Goal: Navigation & Orientation: Find specific page/section

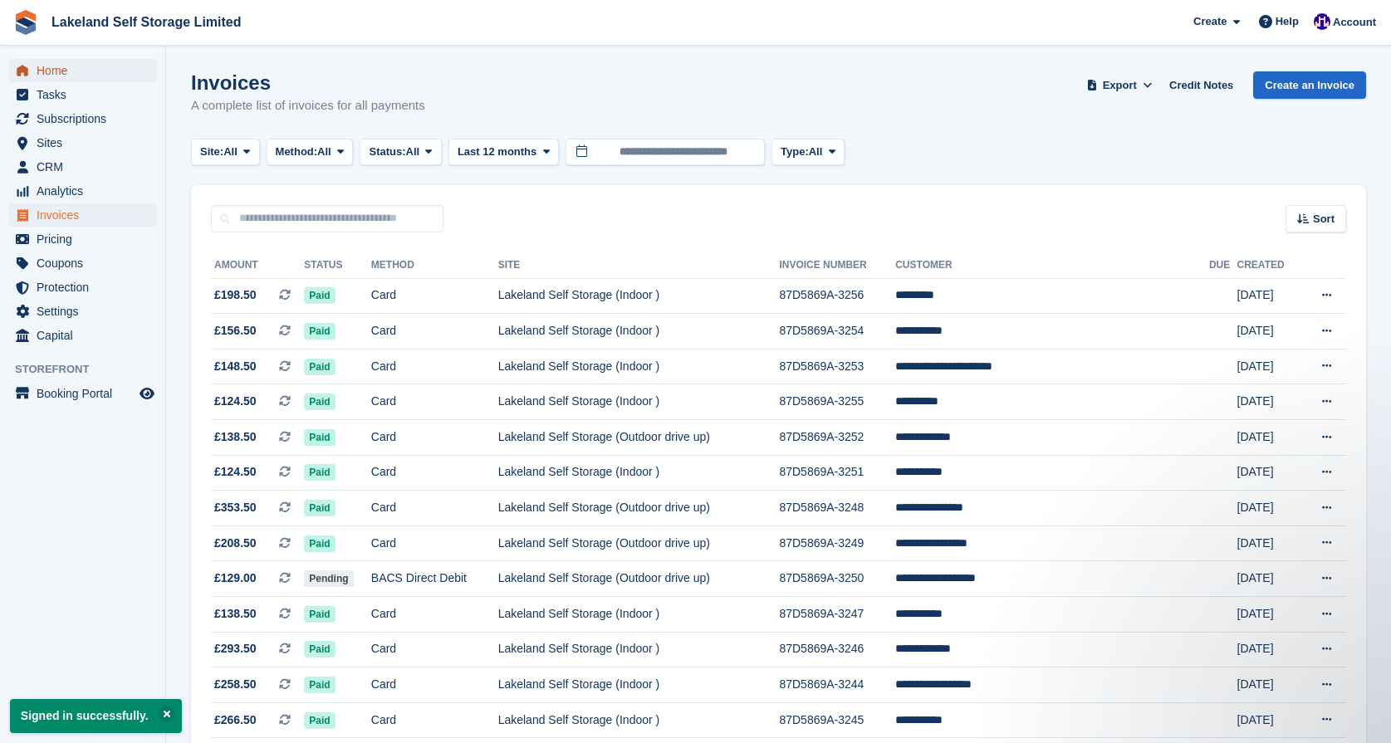
click at [58, 69] on span "Home" at bounding box center [87, 70] width 100 height 23
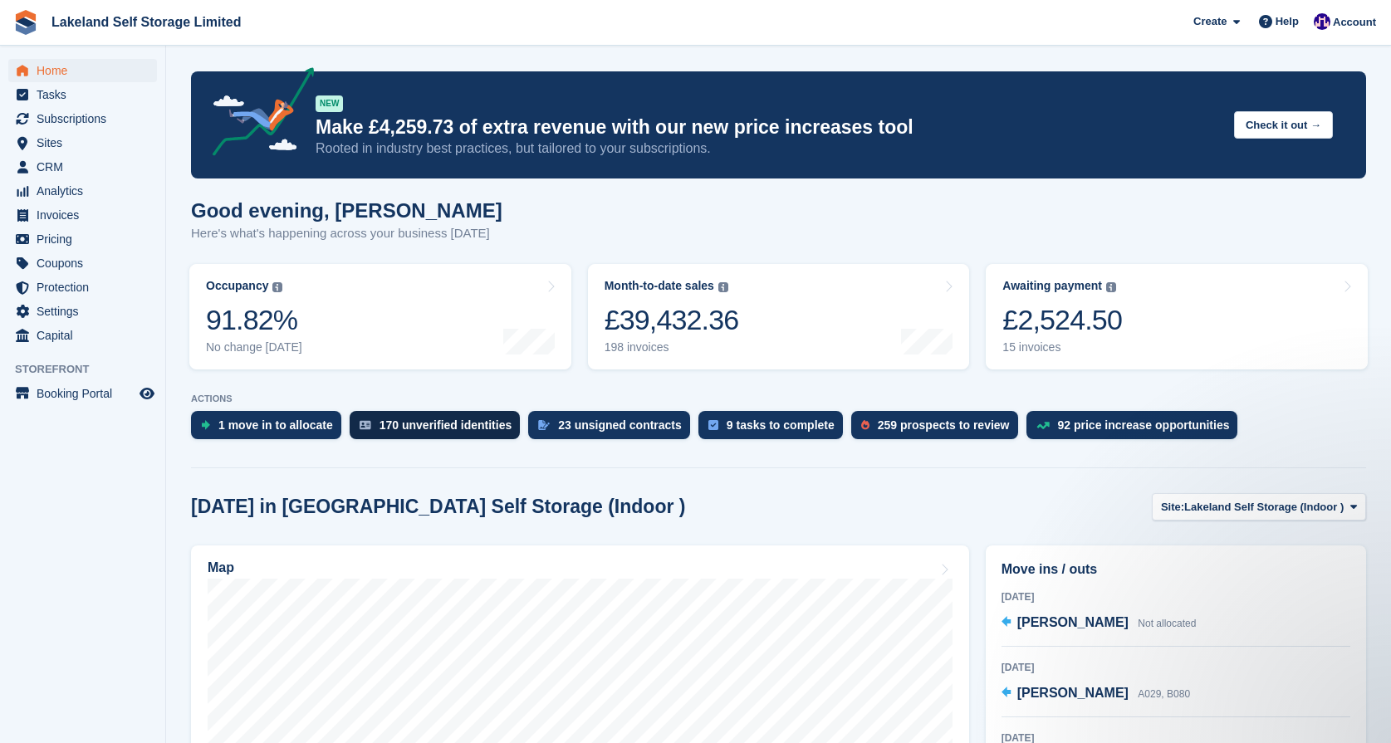
click at [428, 429] on div "170 unverified identities" at bounding box center [446, 425] width 133 height 13
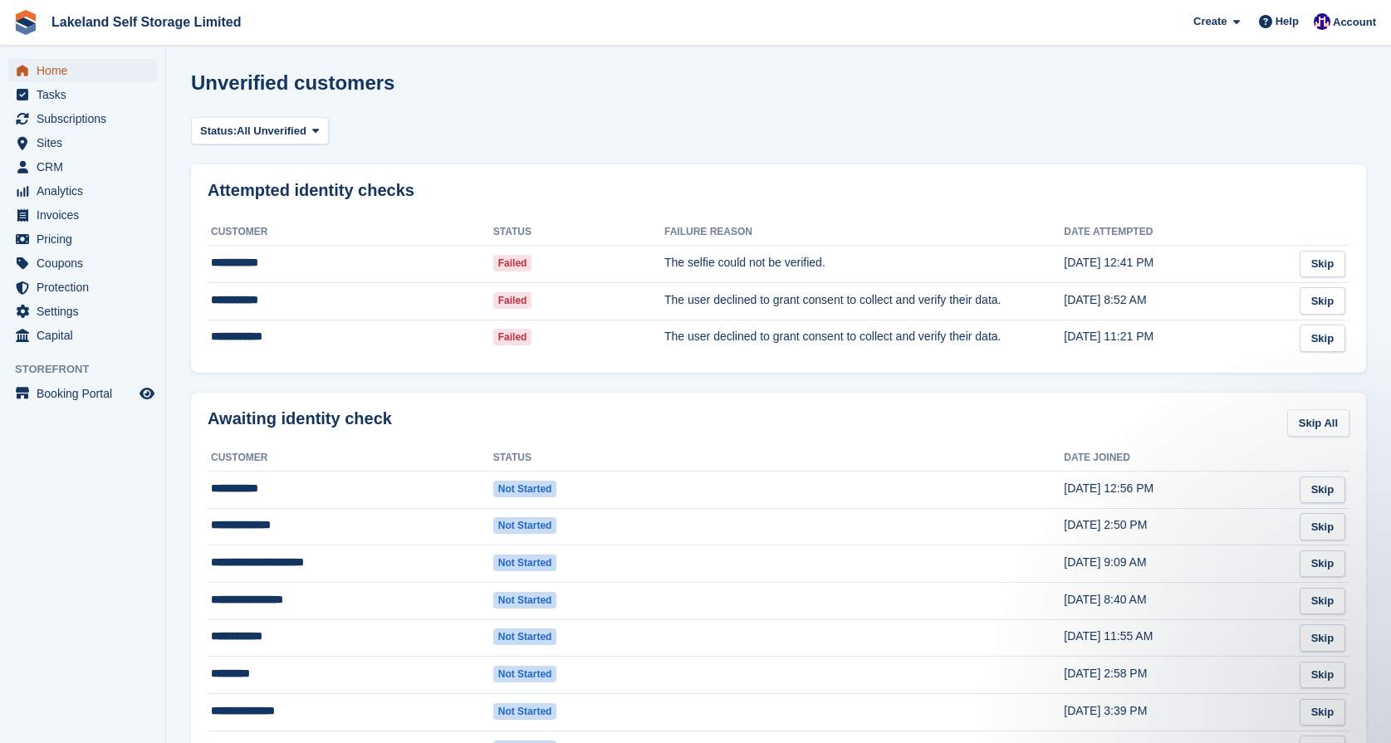
click at [65, 68] on span "Home" at bounding box center [87, 70] width 100 height 23
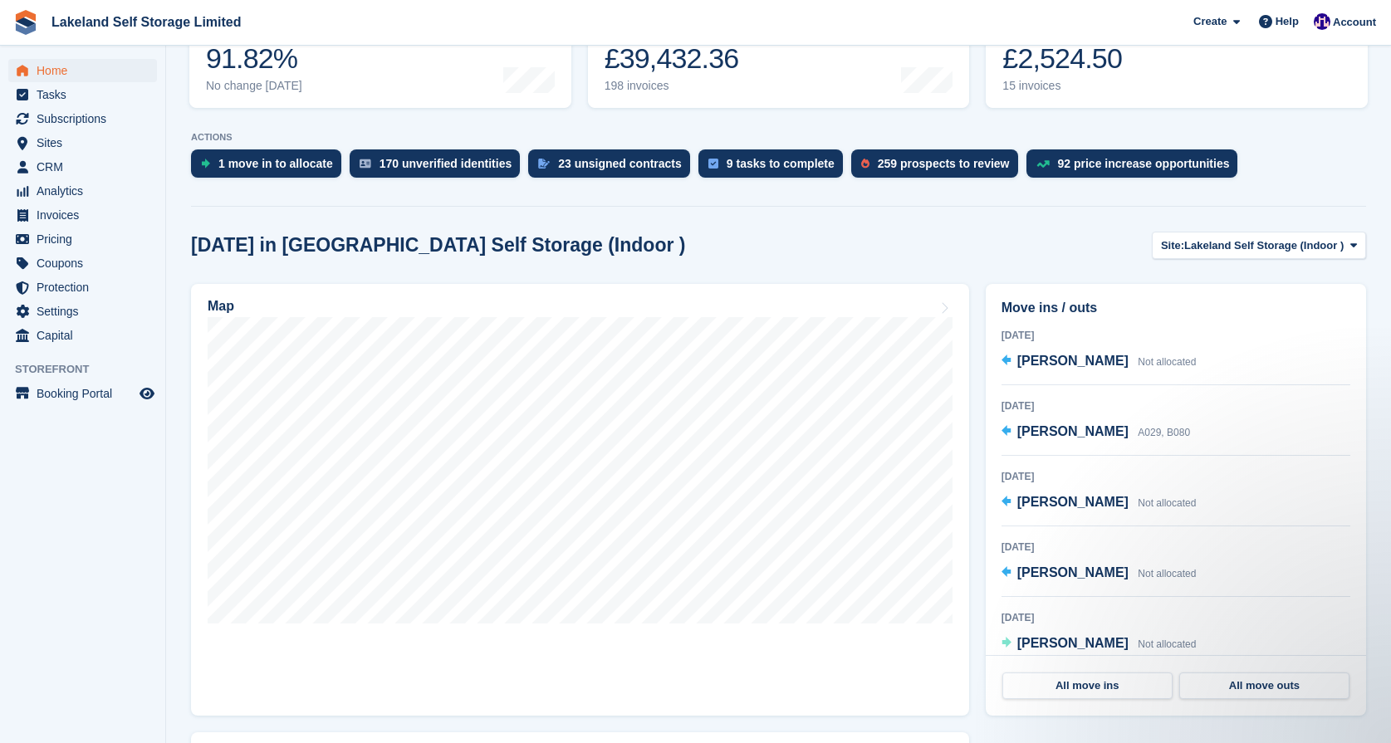
scroll to position [268, 0]
